Goal: Task Accomplishment & Management: Manage account settings

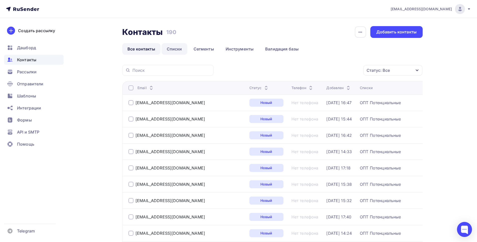
click at [176, 50] on link "Списки" at bounding box center [175, 49] width 26 height 12
click at [175, 48] on link "Списки" at bounding box center [175, 49] width 26 height 12
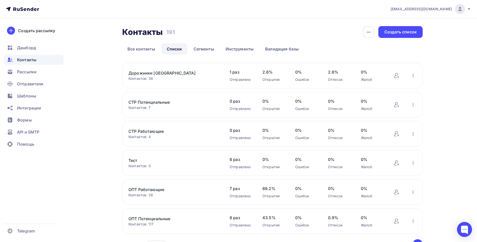
click at [179, 223] on div "Контактов: 117" at bounding box center [174, 223] width 91 height 5
click at [179, 220] on link "ОПТ Потенциальные" at bounding box center [171, 218] width 85 height 6
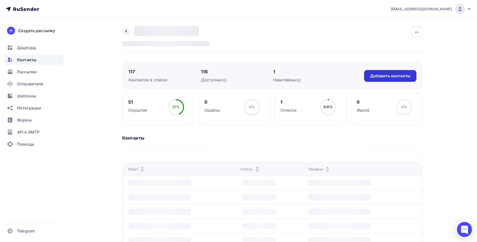
click at [387, 75] on div "Добавить контакты" at bounding box center [390, 76] width 40 height 6
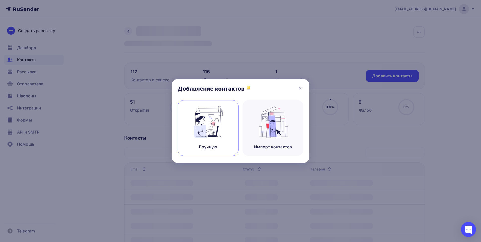
click at [206, 132] on img at bounding box center [208, 122] width 34 height 32
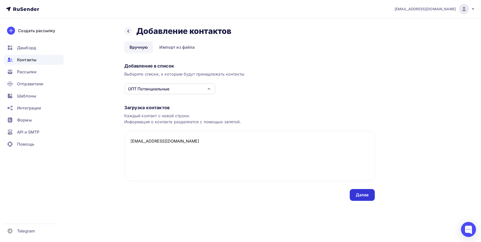
type textarea "[EMAIL_ADDRESS][DOMAIN_NAME]"
click at [360, 192] on div "Далее" at bounding box center [362, 195] width 13 height 6
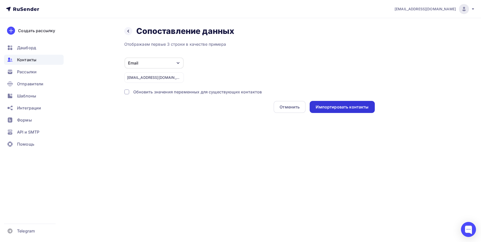
click at [341, 108] on div "Импортировать контакты" at bounding box center [342, 107] width 53 height 6
